Goal: Task Accomplishment & Management: Manage account settings

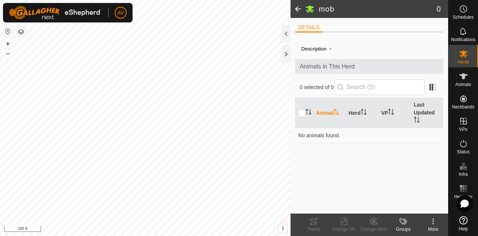
click at [300, 8] on span at bounding box center [298, 9] width 15 height 18
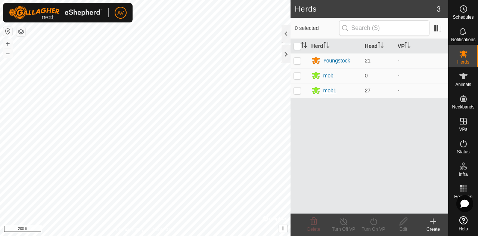
click at [327, 89] on div "mob1" at bounding box center [330, 91] width 13 height 8
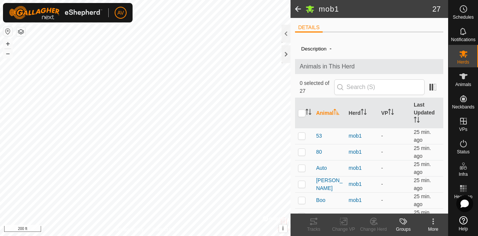
click at [404, 222] on icon at bounding box center [403, 221] width 9 height 9
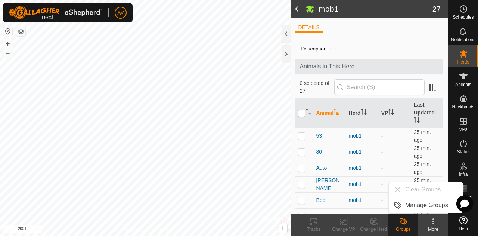
click at [302, 111] on input "checkbox" at bounding box center [301, 113] width 7 height 7
checkbox input "true"
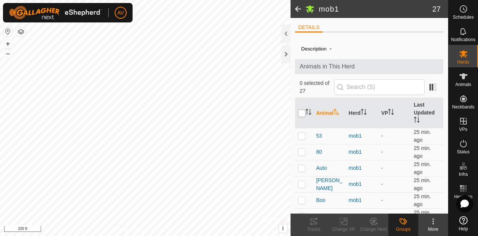
checkbox input "true"
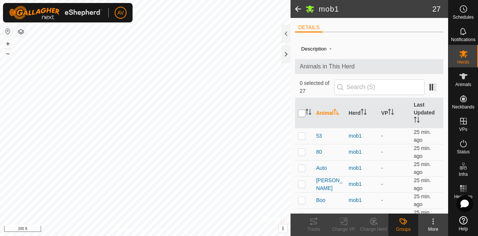
checkbox input "true"
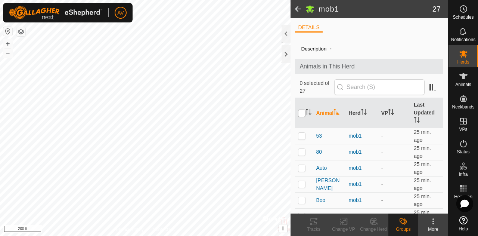
checkbox input "true"
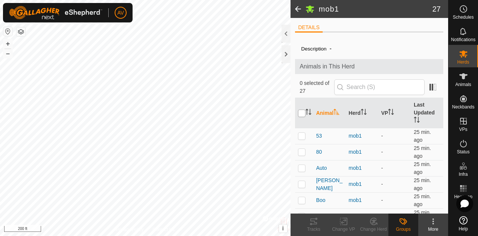
checkbox input "true"
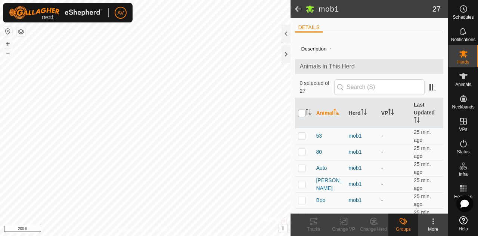
checkbox input "true"
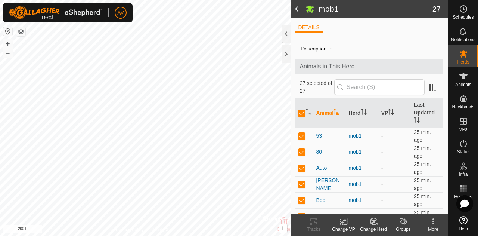
click at [375, 223] on icon at bounding box center [373, 221] width 9 height 9
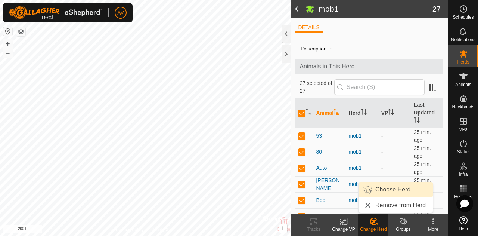
click at [388, 190] on link "Choose Herd..." at bounding box center [396, 189] width 74 height 15
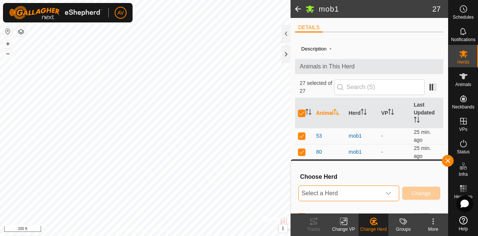
click at [368, 189] on span "Select a Herd" at bounding box center [340, 193] width 82 height 15
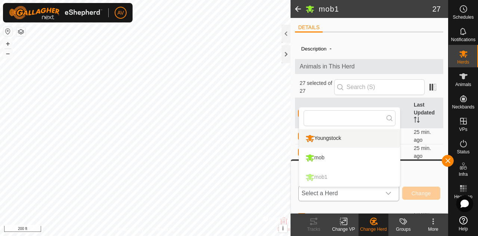
click at [371, 137] on li "Youngstock" at bounding box center [349, 138] width 101 height 19
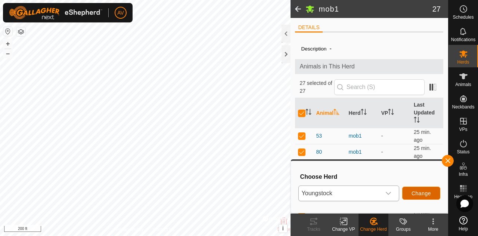
click at [432, 193] on button "Change" at bounding box center [422, 192] width 38 height 13
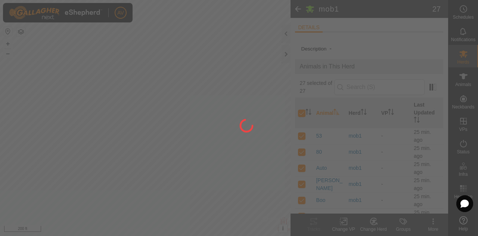
checkbox input "false"
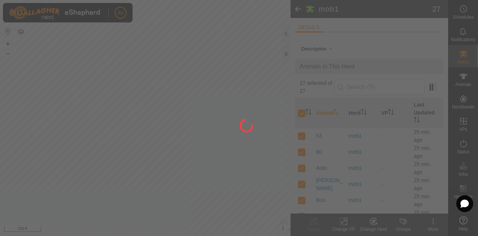
checkbox input "false"
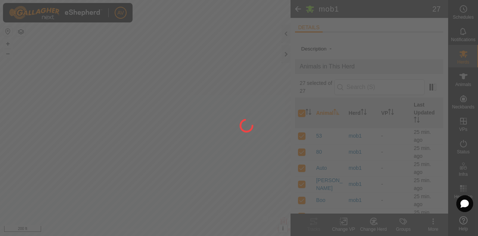
checkbox input "false"
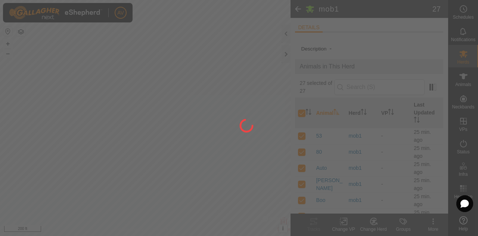
checkbox input "false"
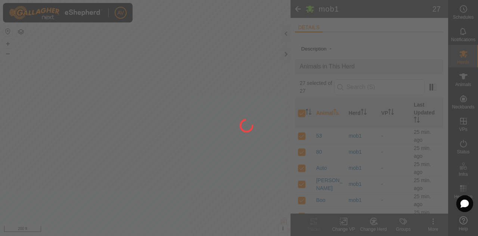
checkbox input "false"
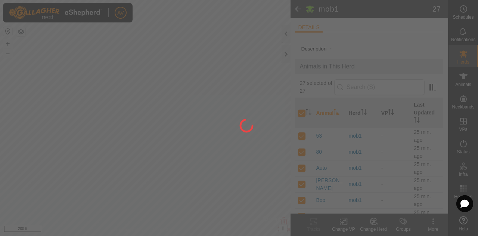
checkbox input "false"
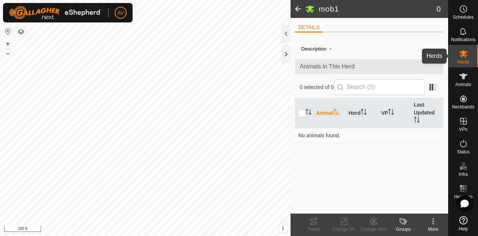
click at [467, 58] on es-mob-svg-icon at bounding box center [463, 54] width 13 height 12
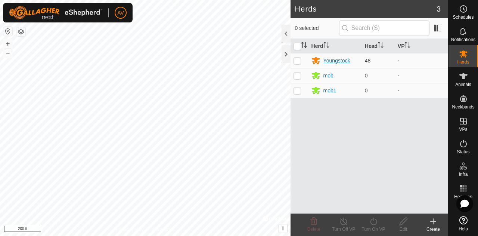
click at [333, 58] on div "Youngstock" at bounding box center [337, 61] width 27 height 8
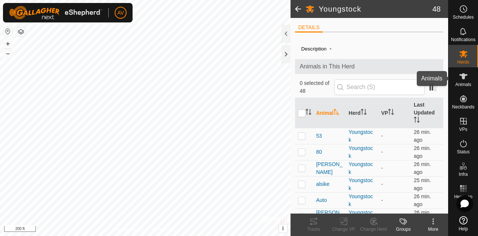
click at [469, 80] on es-animals-svg-icon at bounding box center [463, 76] width 13 height 12
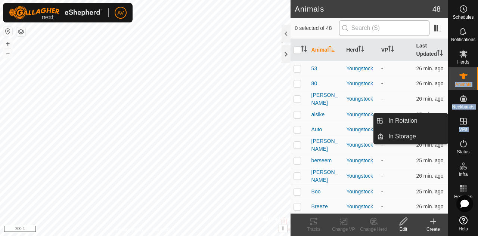
drag, startPoint x: 459, startPoint y: 73, endPoint x: 345, endPoint y: 33, distance: 121.2
click at [345, 33] on div "Schedules Notifications Herds Animals Neckbands VPs Status Infra Heatmap Help I…" at bounding box center [239, 118] width 478 height 236
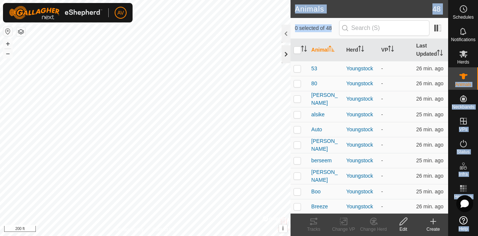
click at [284, 55] on div at bounding box center [286, 54] width 9 height 18
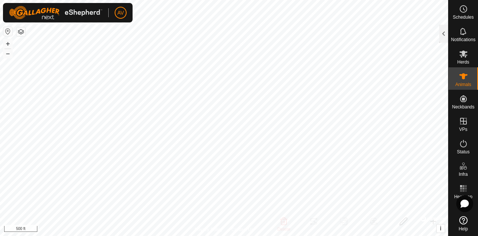
click at [5, 34] on button "button" at bounding box center [7, 31] width 9 height 9
click at [7, 40] on button "+" at bounding box center [7, 43] width 9 height 9
click at [7, 43] on button "+" at bounding box center [7, 43] width 9 height 9
click at [96, 10] on div "AV Schedules Notifications Herds Animals Neckbands VPs Status Infra Heatmap Hel…" at bounding box center [239, 118] width 478 height 236
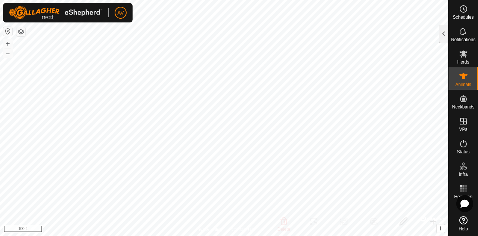
click at [8, 30] on button "button" at bounding box center [7, 31] width 9 height 9
